Goal: Find specific page/section: Find specific page/section

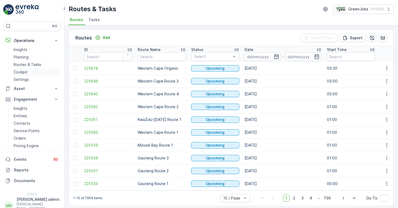
scroll to position [5, 0]
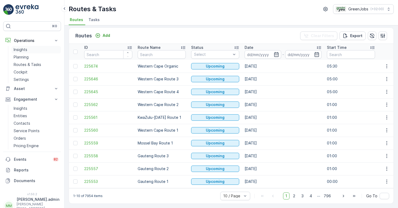
click at [24, 51] on p "Insights" at bounding box center [21, 49] width 14 height 5
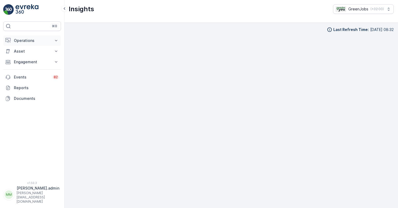
click at [26, 41] on p "Operations" at bounding box center [32, 40] width 36 height 5
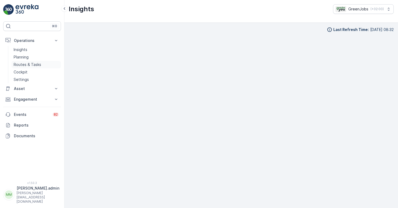
click at [33, 65] on p "Routes & Tasks" at bounding box center [28, 64] width 28 height 5
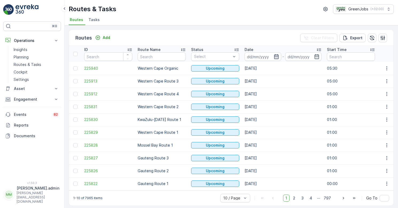
click at [278, 57] on icon "button" at bounding box center [276, 56] width 5 height 5
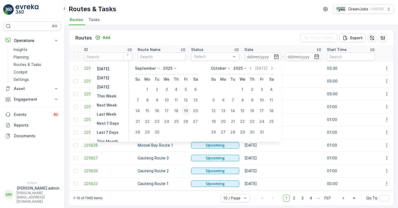
click at [187, 111] on div "19" at bounding box center [186, 111] width 9 height 9
type input "19.09.2025"
click at [187, 111] on div "19" at bounding box center [186, 111] width 9 height 9
type input "19.09.2025"
click at [292, 146] on td "25.09.2025" at bounding box center [283, 145] width 82 height 13
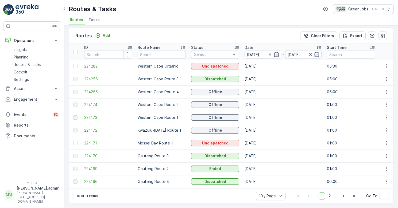
scroll to position [5, 0]
click at [29, 64] on p "Routes & Tasks" at bounding box center [28, 64] width 28 height 5
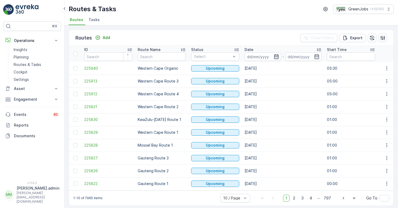
click at [278, 57] on icon "button" at bounding box center [276, 56] width 5 height 5
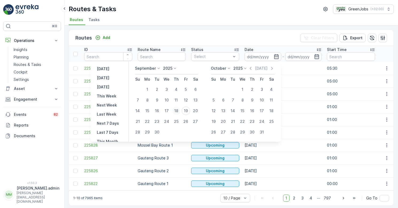
click at [176, 111] on div "18" at bounding box center [176, 111] width 9 height 9
type input "18.09.2025"
click at [176, 111] on div "18" at bounding box center [176, 111] width 9 height 9
type input "18.09.2025"
click at [177, 110] on div "18" at bounding box center [176, 111] width 9 height 9
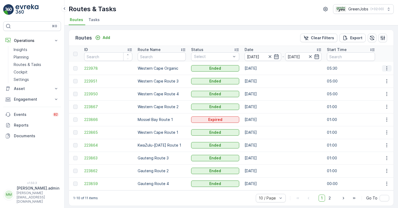
click at [386, 68] on icon "button" at bounding box center [386, 68] width 1 height 4
click at [376, 77] on span "See More Details" at bounding box center [374, 76] width 31 height 5
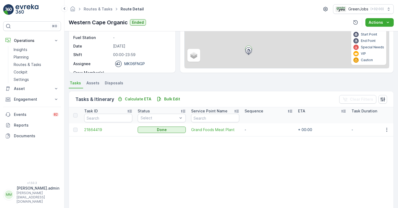
scroll to position [71, 0]
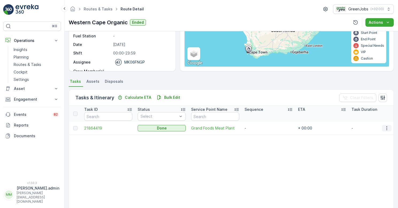
click at [386, 130] on icon "button" at bounding box center [386, 128] width 5 height 5
click at [378, 138] on span "See More Details" at bounding box center [380, 136] width 31 height 5
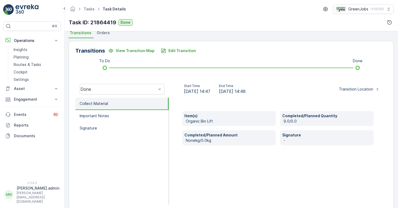
scroll to position [120, 0]
click at [102, 32] on span "Orders" at bounding box center [103, 32] width 13 height 5
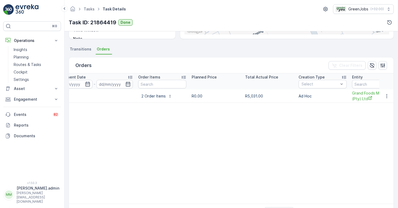
scroll to position [0, 177]
click at [21, 100] on p "Engagement" at bounding box center [32, 99] width 36 height 5
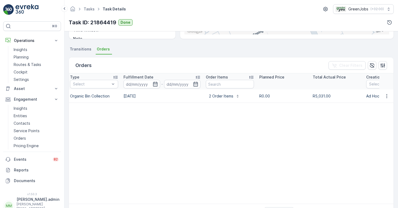
scroll to position [0, 50]
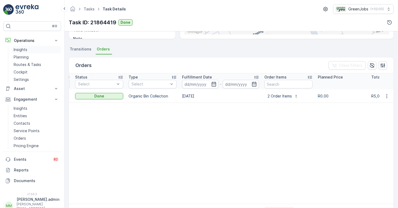
click at [20, 49] on p "Insights" at bounding box center [21, 49] width 14 height 5
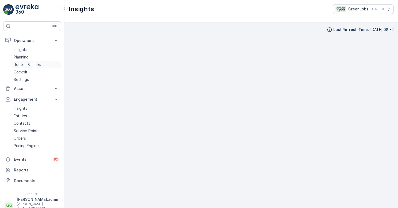
click at [24, 65] on p "Routes & Tasks" at bounding box center [28, 64] width 28 height 5
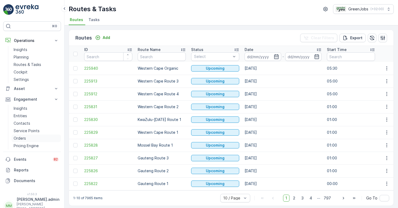
click at [25, 137] on p "Orders" at bounding box center [20, 138] width 12 height 5
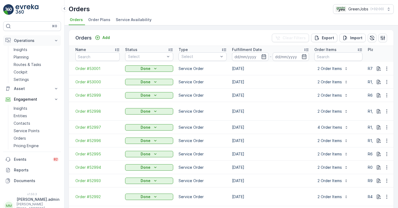
click at [25, 43] on p "Operations" at bounding box center [32, 40] width 36 height 5
